Goal: Find specific page/section: Find specific page/section

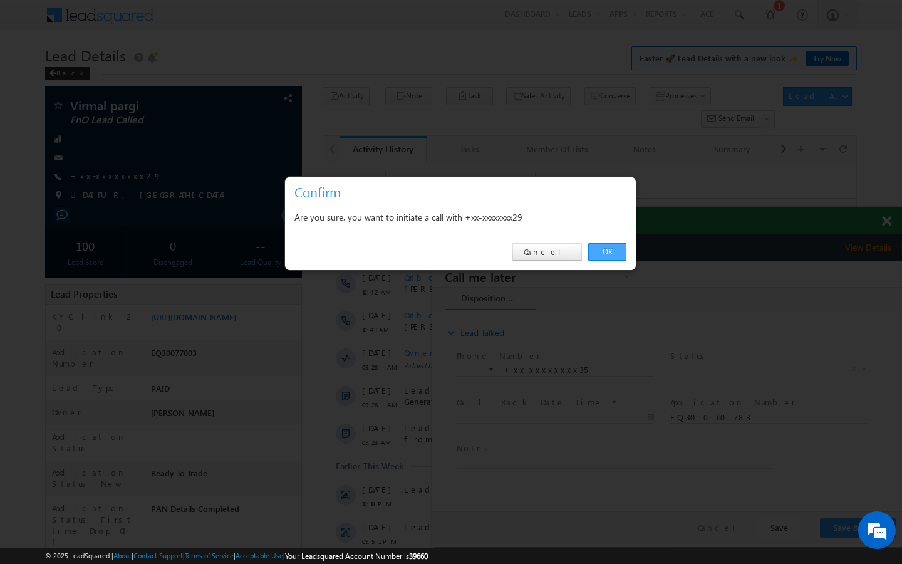
click at [607, 254] on link "OK" at bounding box center [607, 252] width 38 height 18
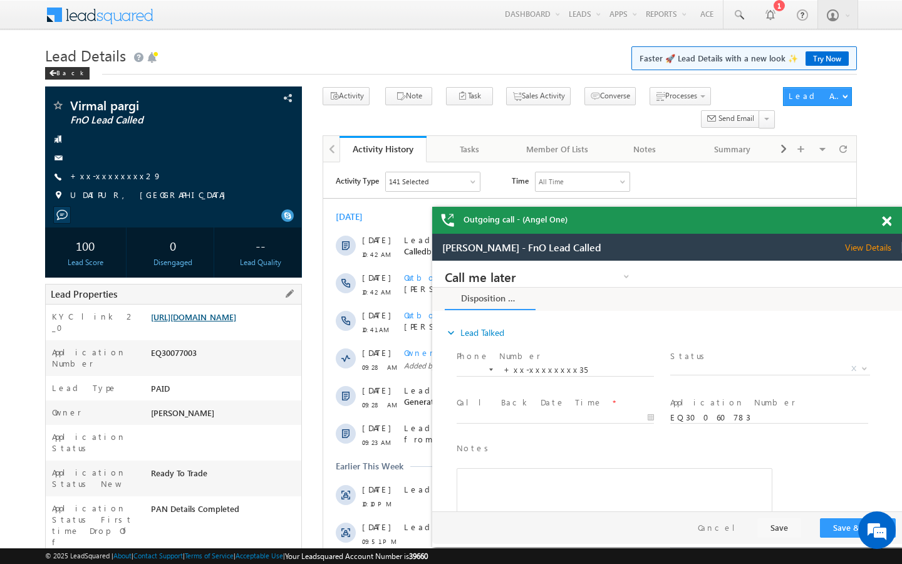
click at [214, 322] on link "[URL][DOMAIN_NAME]" at bounding box center [193, 316] width 85 height 11
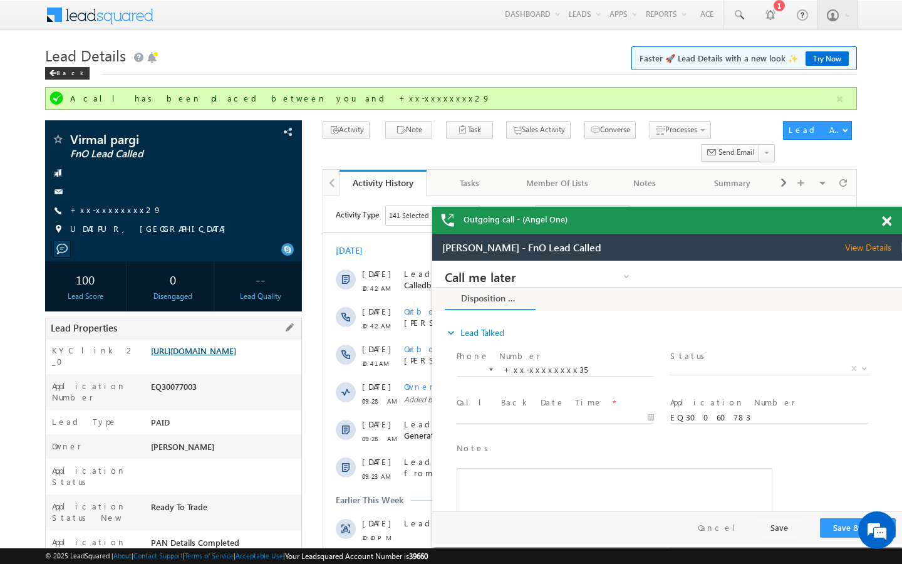
click at [236, 356] on link "[URL][DOMAIN_NAME]" at bounding box center [193, 350] width 85 height 11
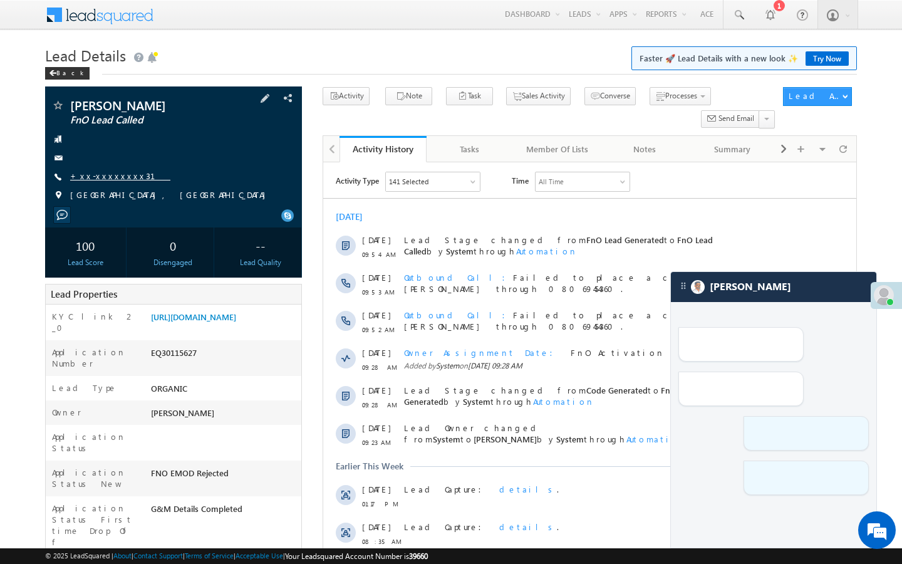
click at [115, 172] on link "+xx-xxxxxxxx31" at bounding box center [120, 175] width 100 height 11
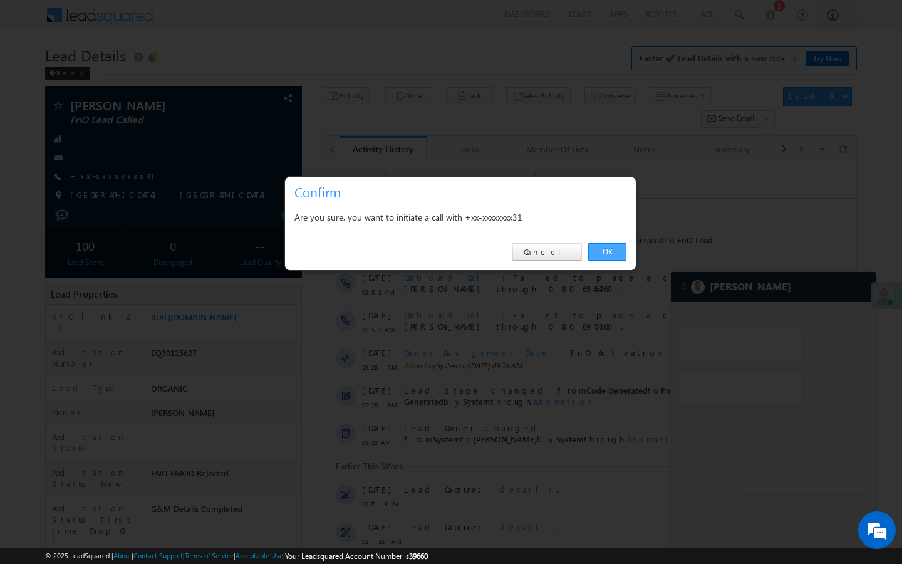
click at [609, 251] on link "OK" at bounding box center [607, 252] width 38 height 18
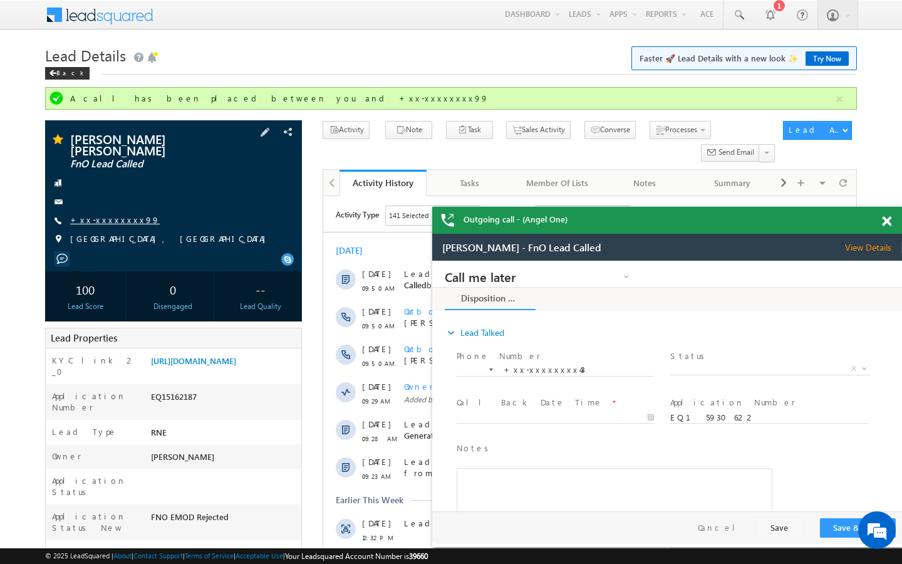
click at [105, 214] on link "+xx-xxxxxxxx99" at bounding box center [115, 219] width 90 height 11
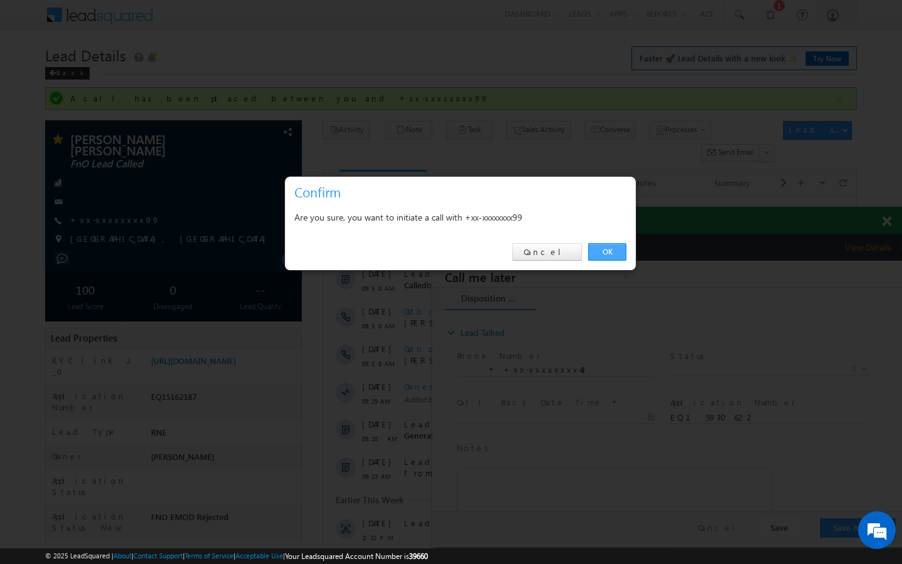
click at [604, 256] on link "OK" at bounding box center [607, 252] width 38 height 18
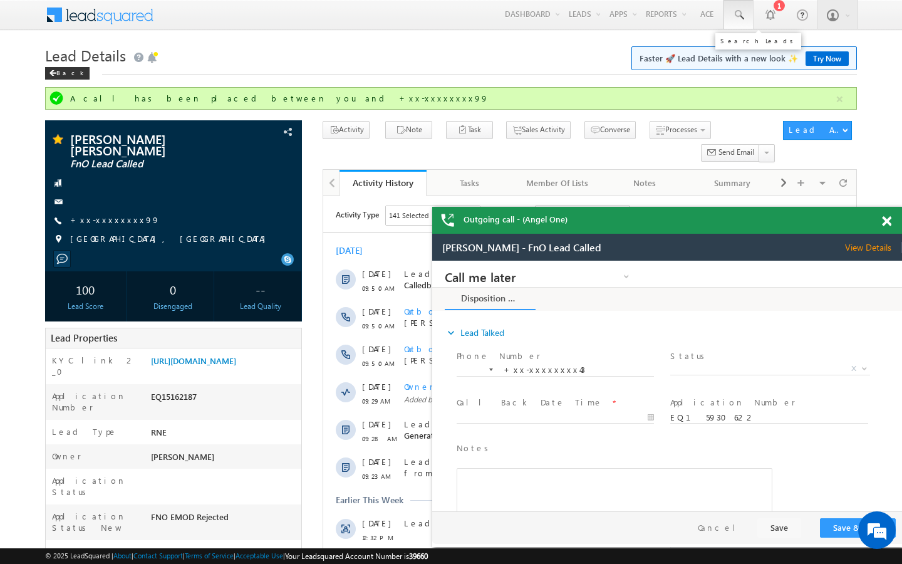
click at [738, 15] on span at bounding box center [739, 15] width 13 height 13
click at [739, 17] on span at bounding box center [739, 15] width 13 height 13
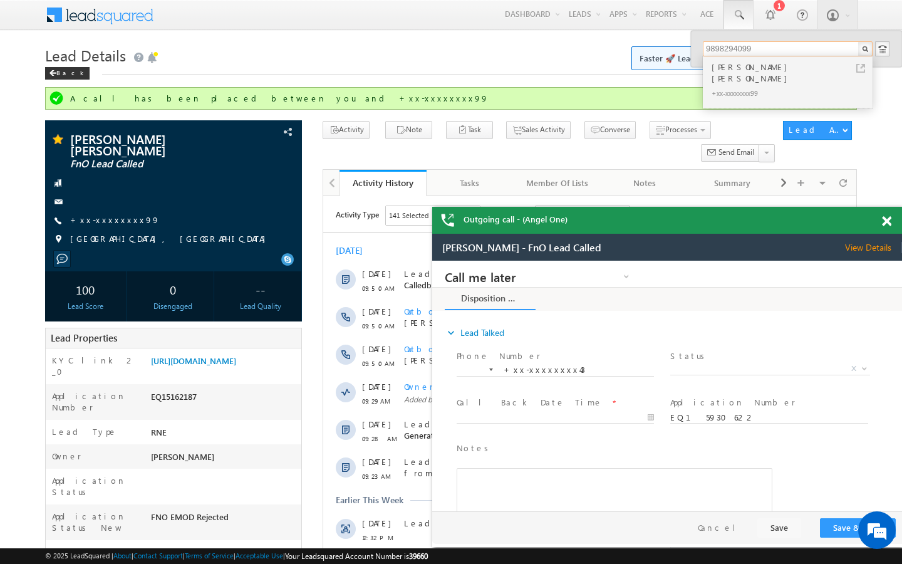
click at [891, 222] on span at bounding box center [886, 221] width 9 height 11
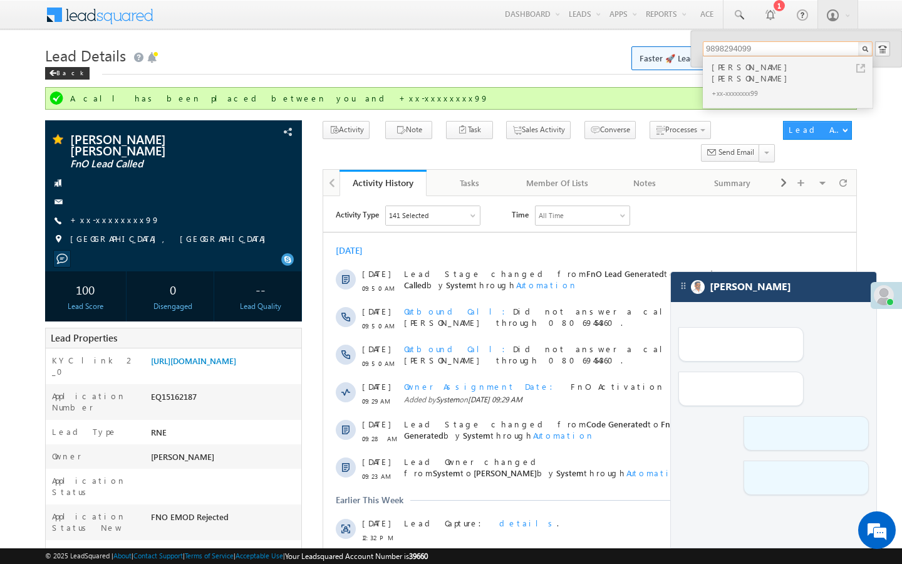
type input "9898294099"
click at [788, 296] on div "[PERSON_NAME]" at bounding box center [774, 287] width 206 height 30
